Goal: Find specific page/section

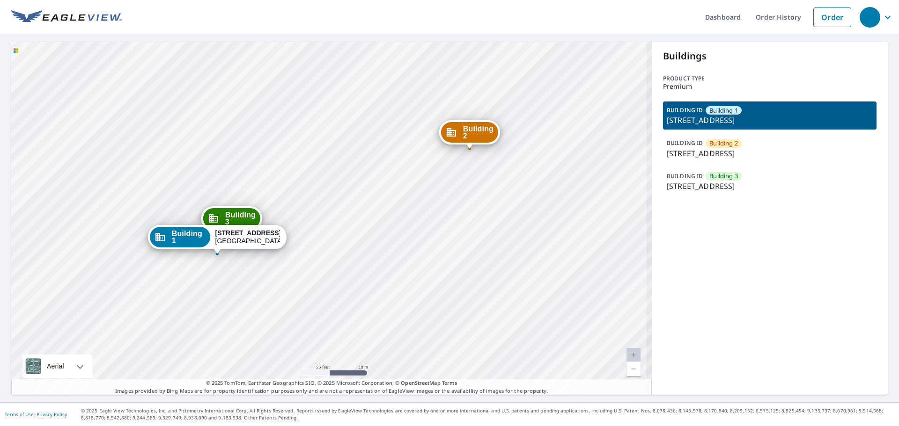
drag, startPoint x: 243, startPoint y: 198, endPoint x: 272, endPoint y: 163, distance: 44.5
click at [272, 163] on div "Building [GEOGRAPHIC_DATA][STREET_ADDRESS] [GEOGRAPHIC_DATA][STREET_ADDRESS] [G…" at bounding box center [331, 218] width 640 height 353
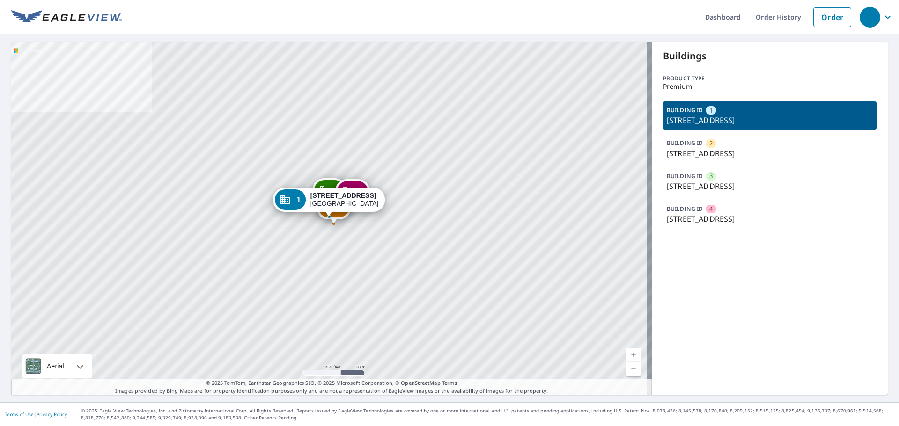
click at [709, 209] on span "4" at bounding box center [710, 209] width 3 height 9
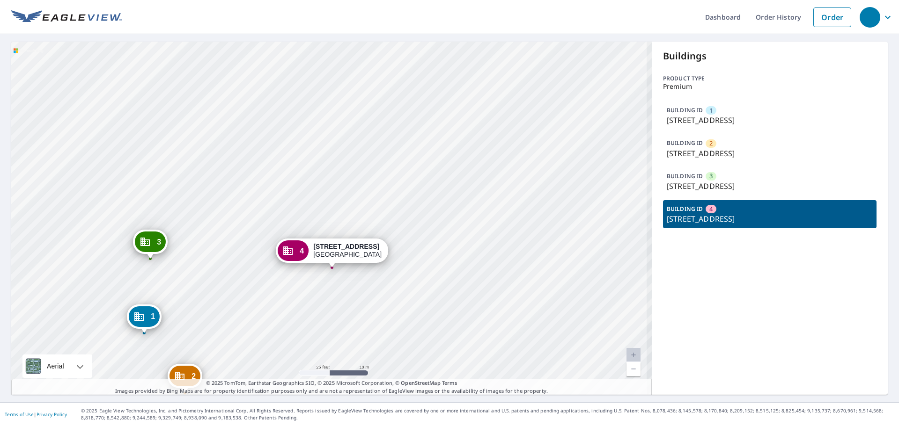
drag, startPoint x: 355, startPoint y: 239, endPoint x: 345, endPoint y: 180, distance: 60.0
click at [350, 176] on div "1 1227 7th Ave N Nashville, TN 37208 2 1225 7th Ave N Nashville, TN 37208 3 122…" at bounding box center [331, 218] width 640 height 353
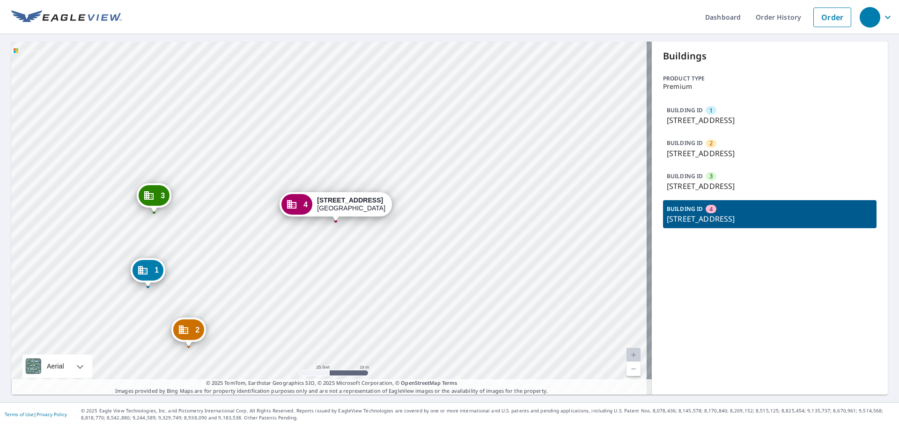
drag, startPoint x: 351, startPoint y: 214, endPoint x: 353, endPoint y: 169, distance: 44.5
click at [353, 169] on div "1 1227 7th Ave N Nashville, TN 37208 2 1225 7th Ave N Nashville, TN 37208 3 122…" at bounding box center [331, 218] width 640 height 353
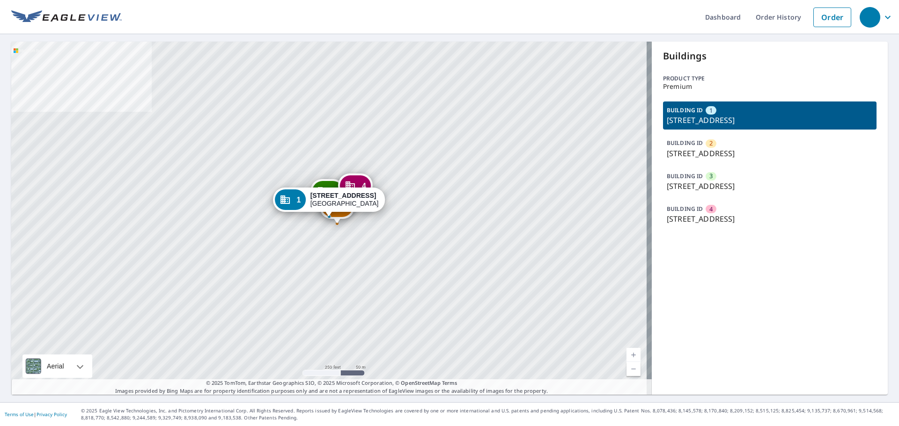
click at [721, 182] on p "[STREET_ADDRESS]" at bounding box center [770, 186] width 206 height 11
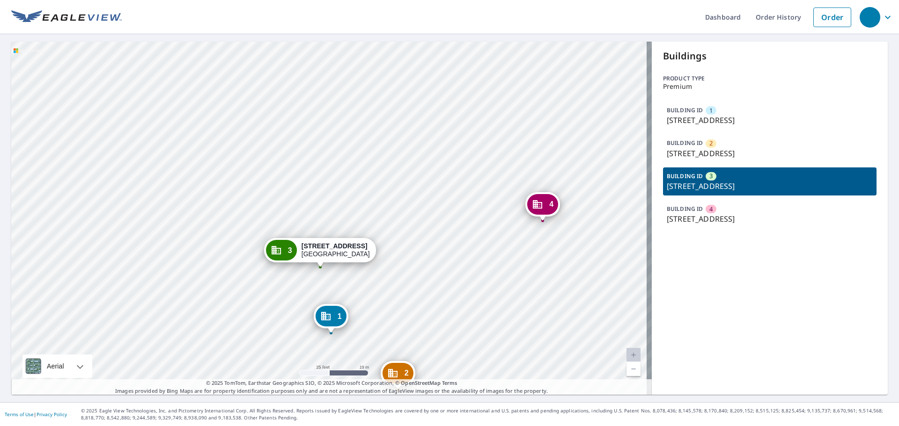
drag, startPoint x: 276, startPoint y: 207, endPoint x: 360, endPoint y: 116, distance: 124.6
click at [360, 116] on div "1 1227 7th Ave N Nashville, TN 37208 2 1225 7th Ave N Nashville, TN 37208 4 122…" at bounding box center [331, 218] width 640 height 353
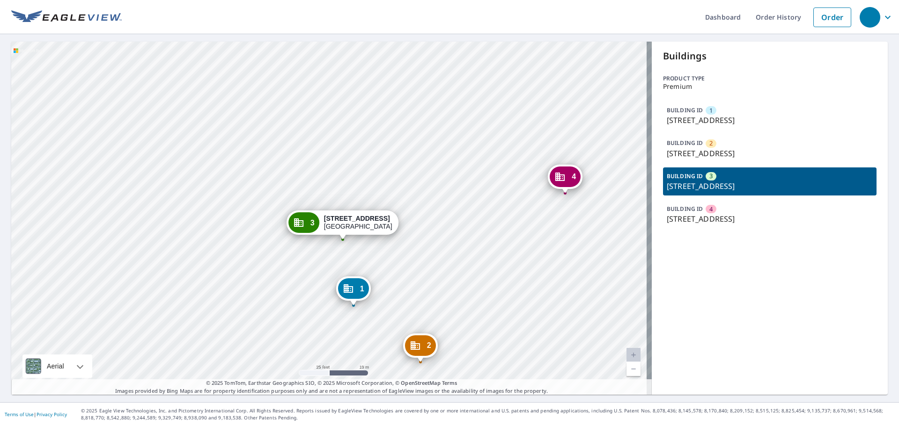
drag, startPoint x: 349, startPoint y: 167, endPoint x: 386, endPoint y: 167, distance: 37.5
click at [350, 167] on div "1 1227 7th Ave N Nashville, TN 37208 2 1225 7th Ave N Nashville, TN 37208 4 122…" at bounding box center [331, 218] width 640 height 353
